Goal: Register for event/course

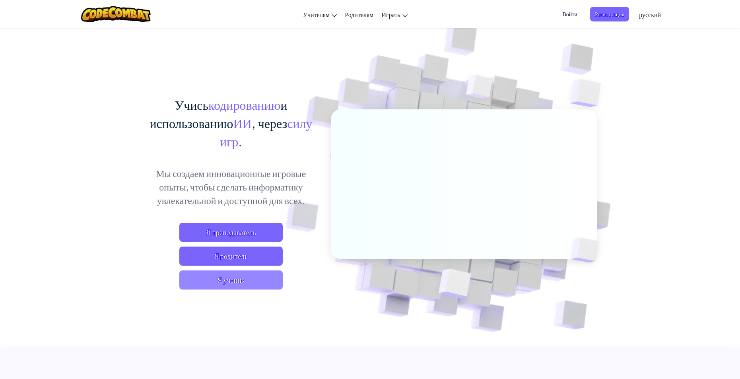
click at [246, 280] on span "Я ученик" at bounding box center [230, 279] width 103 height 19
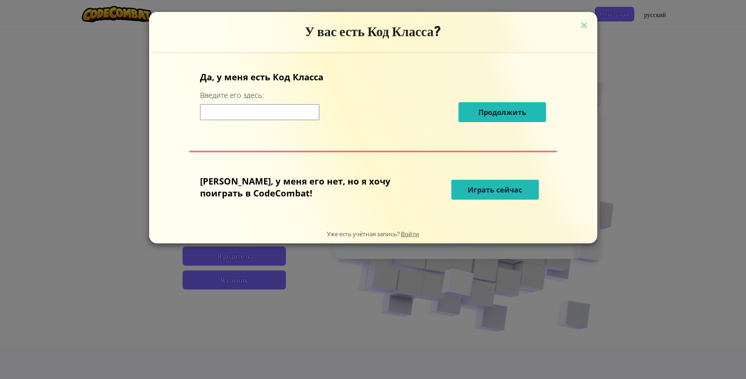
click at [499, 180] on button "Играть сейчас" at bounding box center [494, 190] width 87 height 20
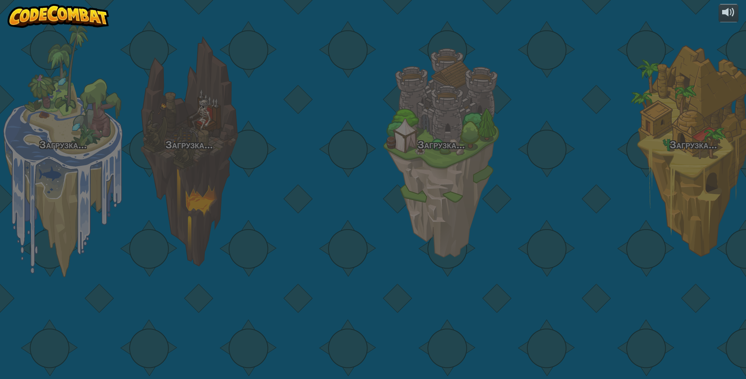
select select "ru"
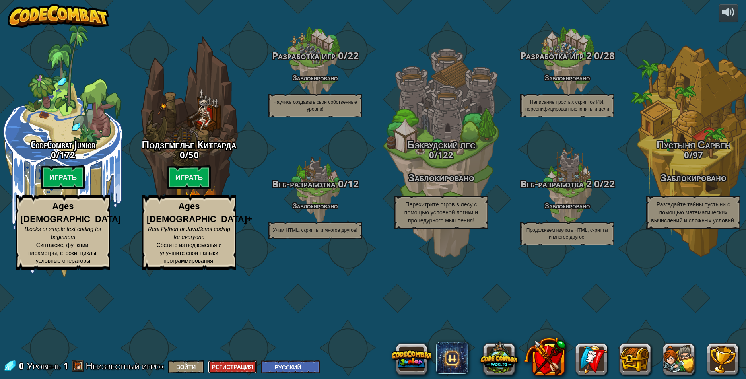
click at [240, 370] on button "Регистрация" at bounding box center [232, 366] width 49 height 13
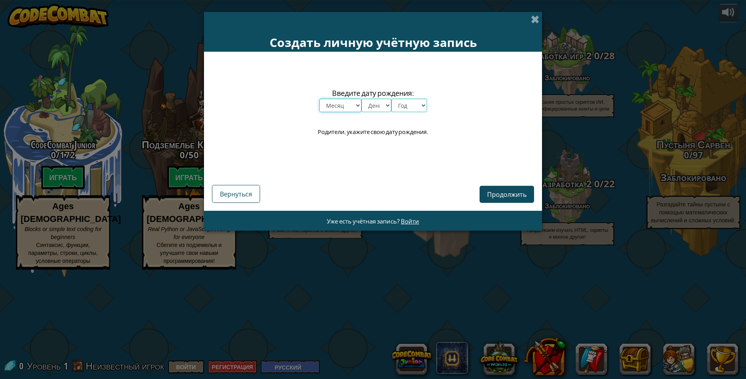
click at [337, 105] on select "Месяц январь февраль март апрель май июнь июль август сентябрь октябрь ноябрь д…" at bounding box center [340, 106] width 42 height 14
select select "3"
click at [319, 99] on select "Месяц январь февраль март апрель май июнь июль август сентябрь октябрь ноябрь д…" at bounding box center [340, 106] width 42 height 14
click at [375, 104] on select "День 1 2 3 4 5 6 7 8 9 10 11 12 13 14 15 16 17 18 19 20 21 22 23 24 25 26 27 28…" at bounding box center [376, 106] width 30 height 14
select select "4"
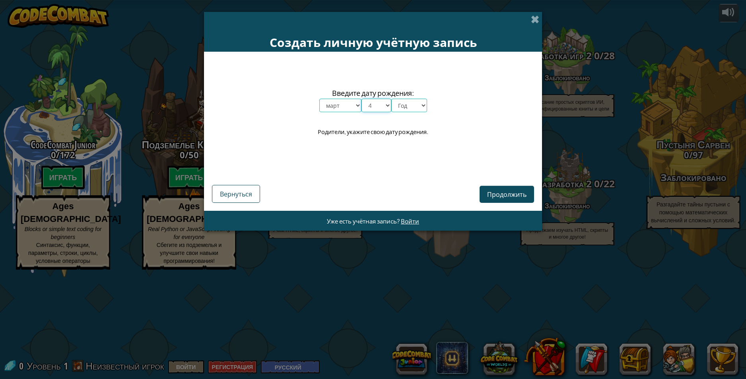
click at [361, 99] on select "День 1 2 3 4 5 6 7 8 9 10 11 12 13 14 15 16 17 18 19 20 21 22 23 24 25 26 27 28…" at bounding box center [376, 106] width 30 height 14
click at [405, 111] on select "Год 2025 2024 2023 2022 2021 2020 2019 2018 2017 2016 2015 2014 2013 2012 2011 …" at bounding box center [409, 106] width 36 height 14
select select "2009"
click at [391, 99] on select "Год 2025 2024 2023 2022 2021 2020 2019 2018 2017 2016 2015 2014 2013 2012 2011 …" at bounding box center [409, 106] width 36 height 14
click at [498, 191] on span "Продолжить" at bounding box center [506, 194] width 39 height 8
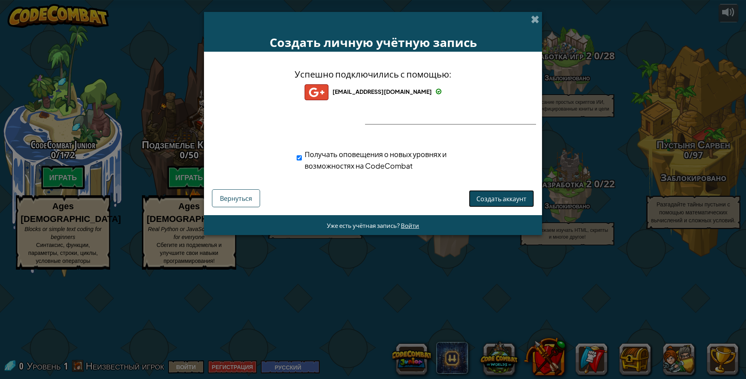
click at [488, 198] on span "Создать аккаунт" at bounding box center [501, 198] width 50 height 8
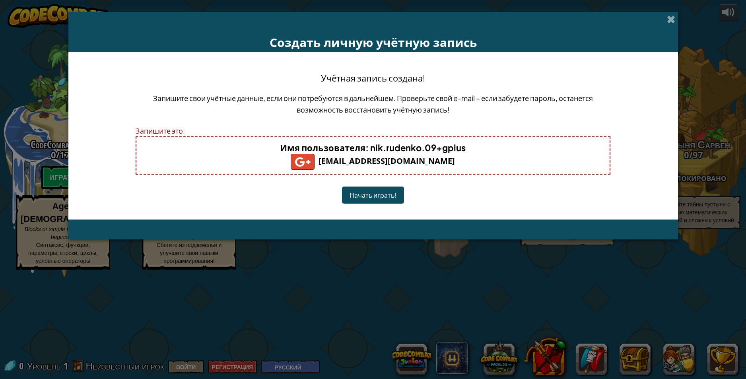
click at [374, 194] on button "Начать играть!" at bounding box center [373, 194] width 62 height 17
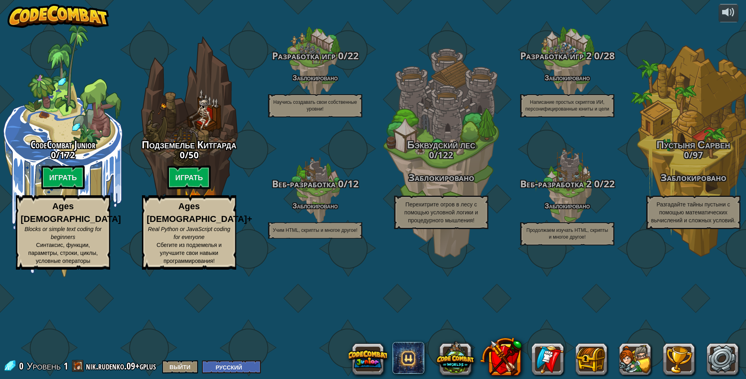
select select "ru"
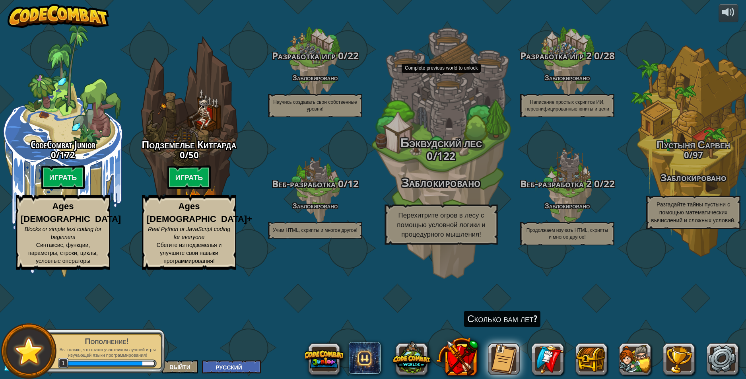
click at [474, 161] on h3 "0 / 122" at bounding box center [440, 156] width 151 height 12
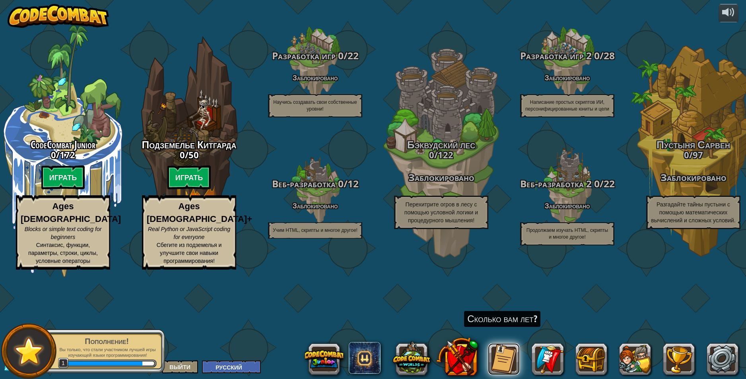
click at [503, 355] on button at bounding box center [504, 359] width 32 height 32
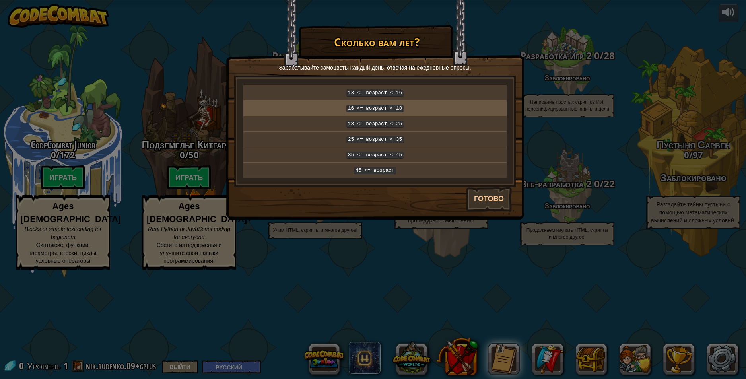
click at [371, 107] on code "16 <= возраст < 18" at bounding box center [374, 108] width 57 height 7
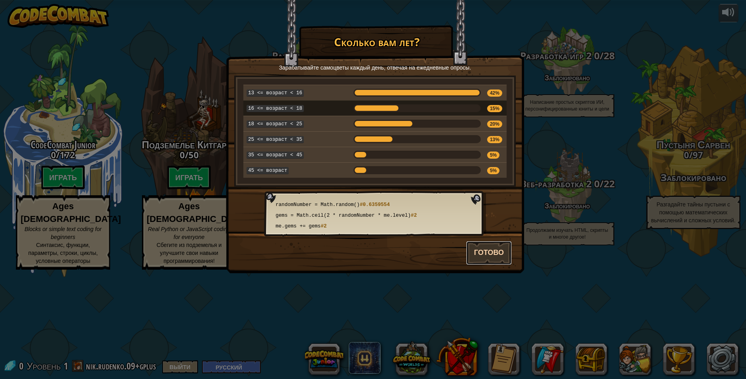
click at [473, 249] on button "Готово" at bounding box center [489, 253] width 46 height 24
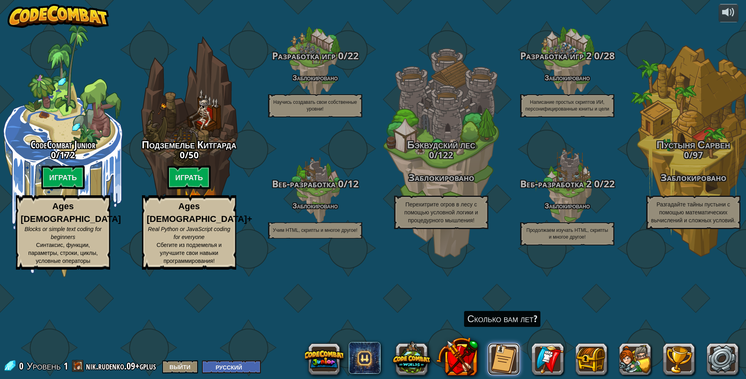
click at [509, 360] on button at bounding box center [504, 359] width 32 height 32
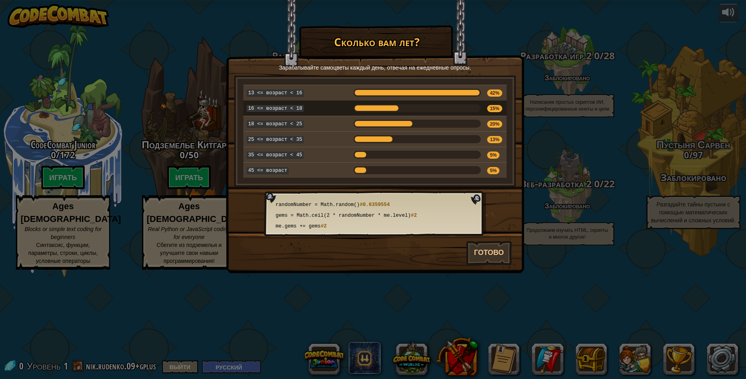
click at [456, 107] on div at bounding box center [416, 108] width 127 height 8
click at [443, 122] on div at bounding box center [416, 124] width 127 height 8
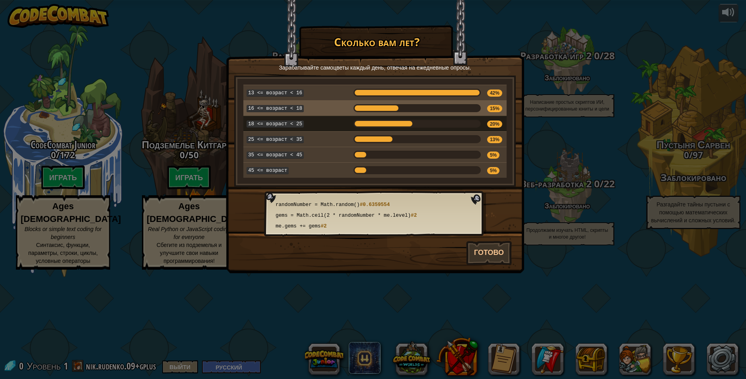
click at [442, 107] on div at bounding box center [416, 108] width 127 height 8
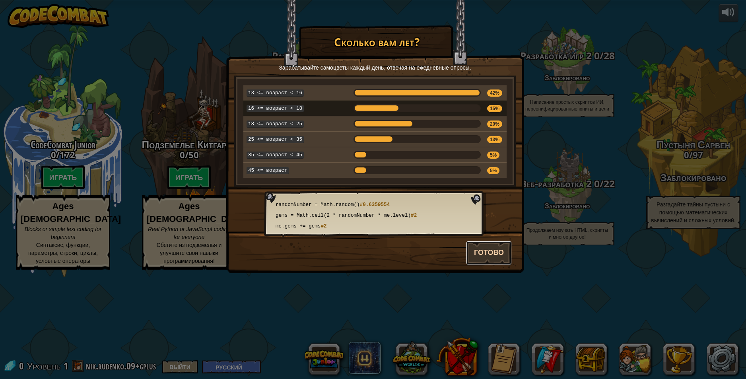
click at [499, 251] on button "Готово" at bounding box center [489, 253] width 46 height 24
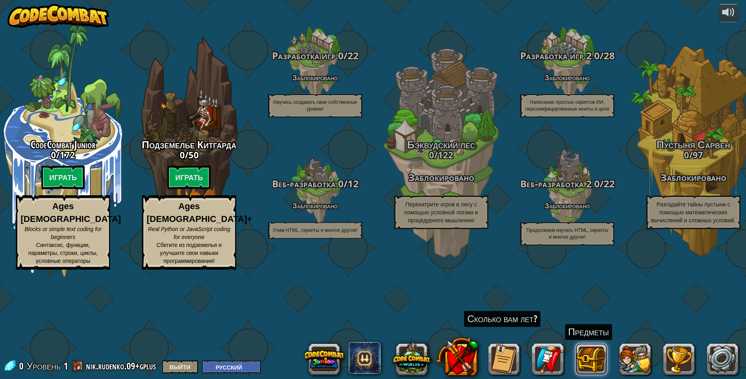
click at [584, 354] on button at bounding box center [591, 359] width 32 height 32
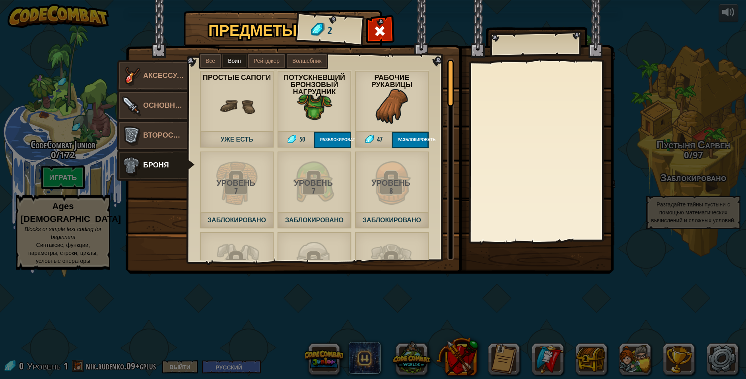
click at [239, 100] on img at bounding box center [237, 106] width 36 height 36
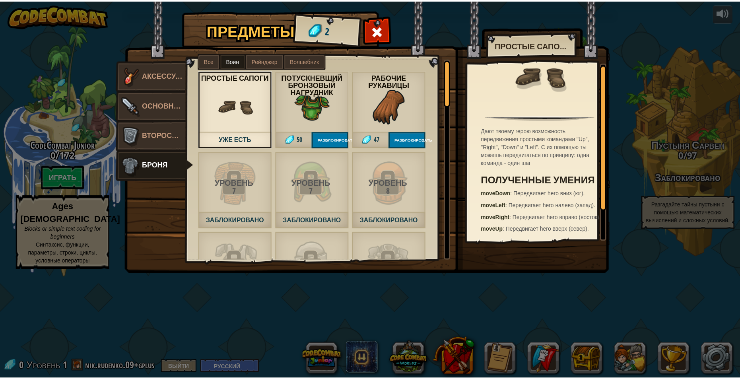
scroll to position [37, 0]
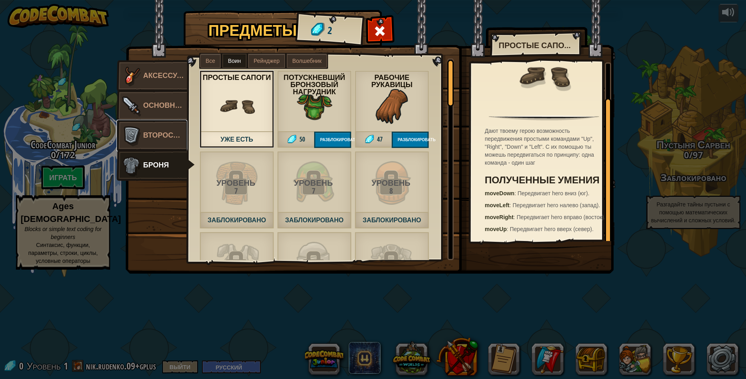
click at [136, 131] on img at bounding box center [131, 136] width 24 height 24
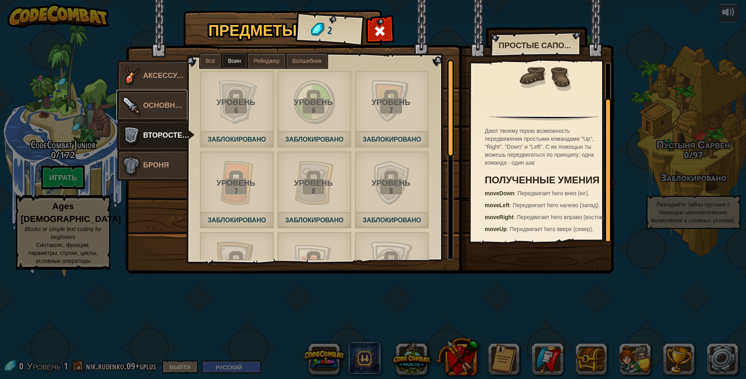
click at [148, 110] on link "Основное" at bounding box center [151, 106] width 71 height 32
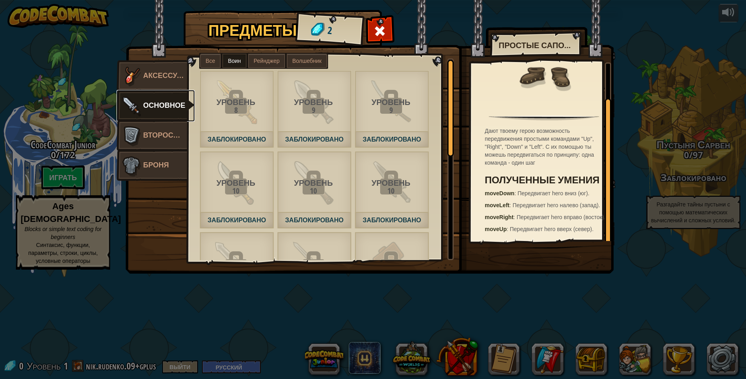
click at [148, 96] on link "Основное" at bounding box center [155, 106] width 78 height 32
click at [147, 77] on span "Аксессуары" at bounding box center [168, 75] width 50 height 10
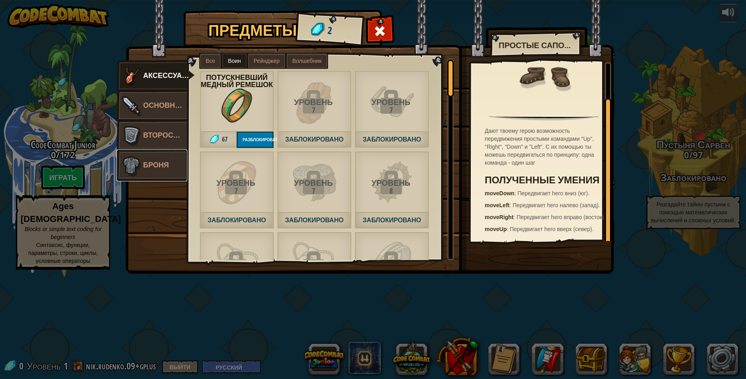
click at [161, 167] on span "Броня" at bounding box center [156, 165] width 26 height 10
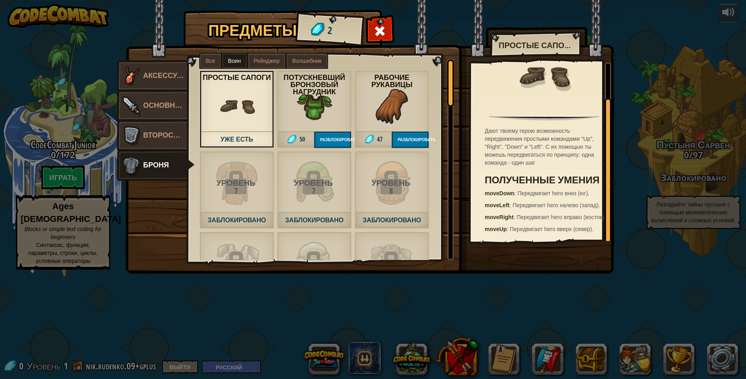
click at [286, 106] on div "Потускневший Бронзовый Нагрудник 50 Разблокировать" at bounding box center [314, 108] width 74 height 77
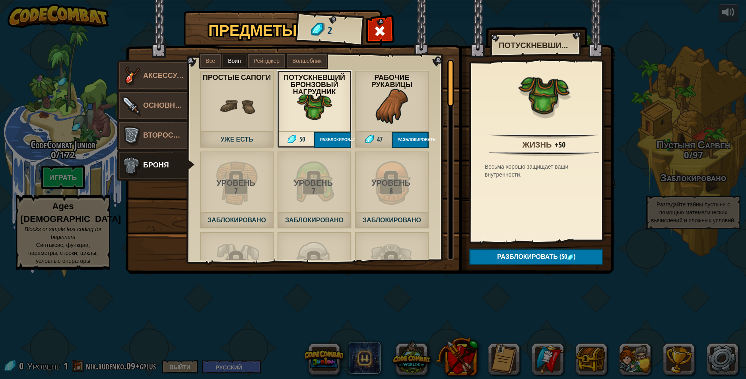
click at [247, 108] on img at bounding box center [237, 106] width 36 height 36
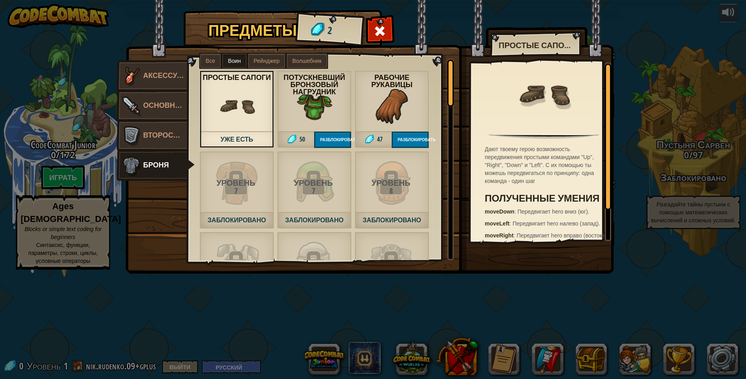
drag, startPoint x: 665, startPoint y: 248, endPoint x: 629, endPoint y: 351, distance: 109.5
click at [665, 248] on div "Предметы 2 Разное Аксессуары Основное Второстепенное Броня Все Воин Рейнджер Во…" at bounding box center [373, 189] width 746 height 379
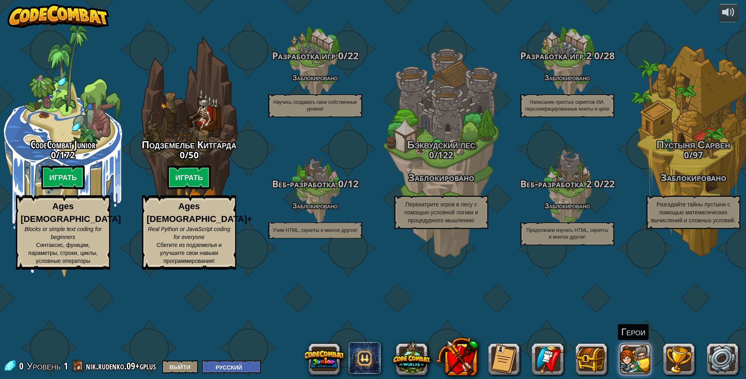
click at [649, 356] on button at bounding box center [635, 359] width 32 height 32
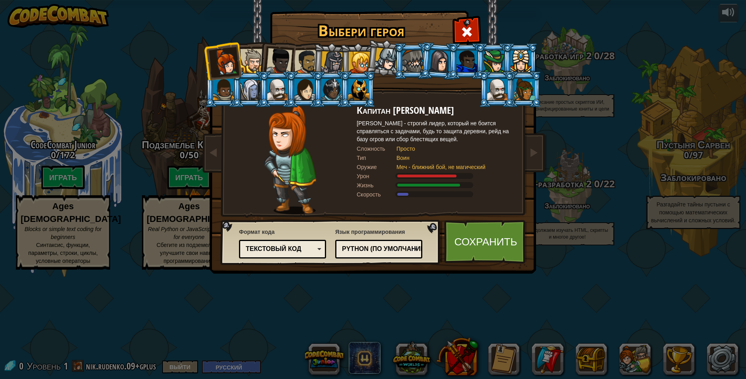
click at [259, 62] on li at bounding box center [276, 59] width 39 height 39
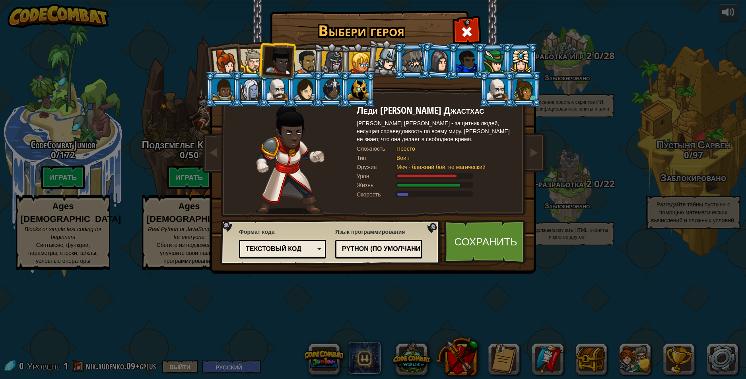
click at [248, 60] on div at bounding box center [252, 61] width 24 height 24
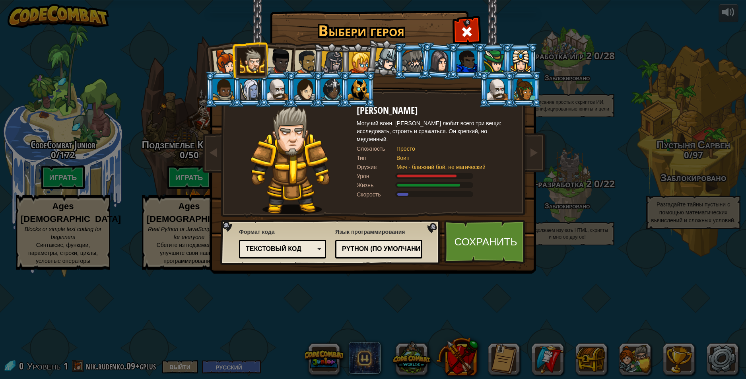
click at [293, 253] on div "Текстовый код" at bounding box center [280, 248] width 69 height 9
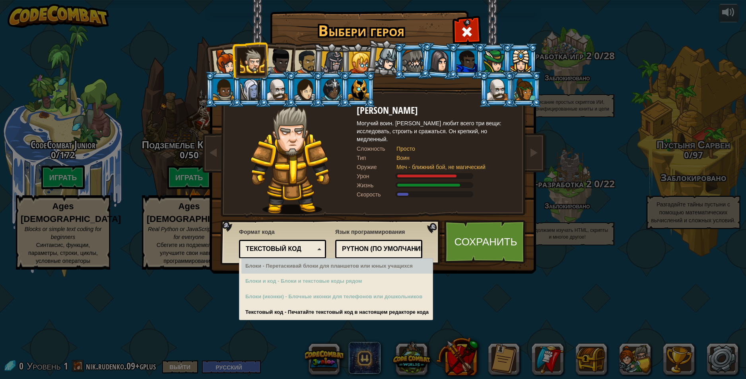
click at [719, 216] on div "Выбери героя 2 Капитан [PERSON_NAME] [PERSON_NAME] - строгий лидер, который не …" at bounding box center [373, 189] width 746 height 379
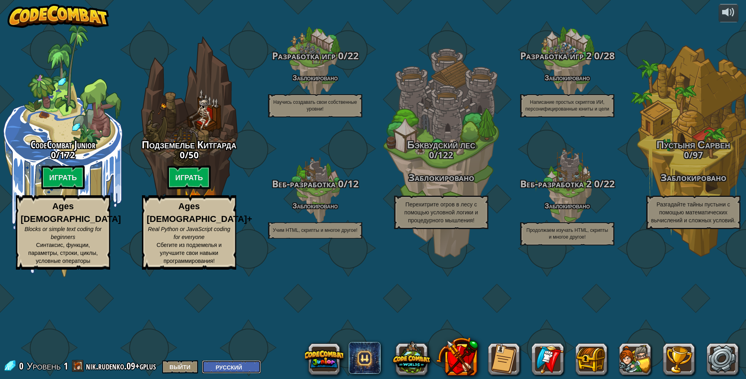
click at [259, 366] on select "English ([GEOGRAPHIC_DATA]) English ([GEOGRAPHIC_DATA]) 简体中文 繁體中文 русский españ…" at bounding box center [231, 366] width 59 height 13
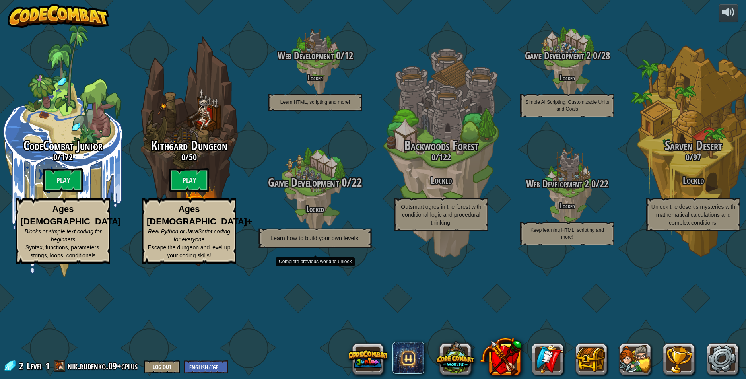
click at [318, 213] on h4 "Locked" at bounding box center [314, 208] width 151 height 9
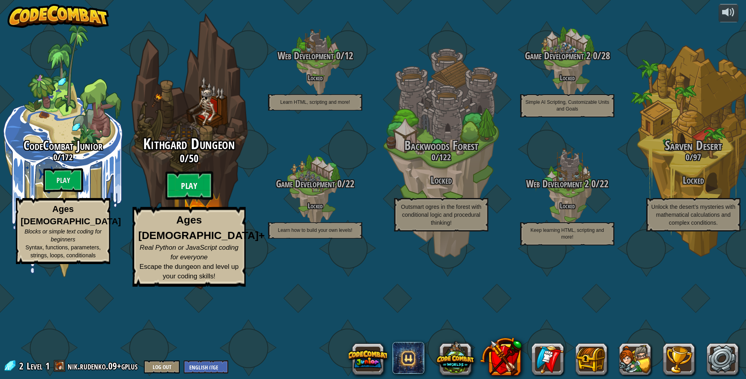
click at [182, 200] on btn "Play" at bounding box center [189, 185] width 48 height 29
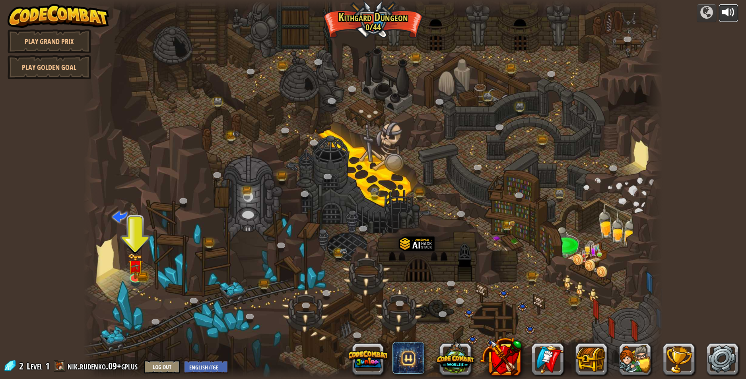
click at [732, 15] on div at bounding box center [728, 12] width 13 height 13
click at [729, 13] on div at bounding box center [728, 12] width 13 height 13
click at [726, 17] on div at bounding box center [728, 12] width 13 height 13
click at [718, 361] on link at bounding box center [722, 359] width 32 height 32
